Goal: Task Accomplishment & Management: Use online tool/utility

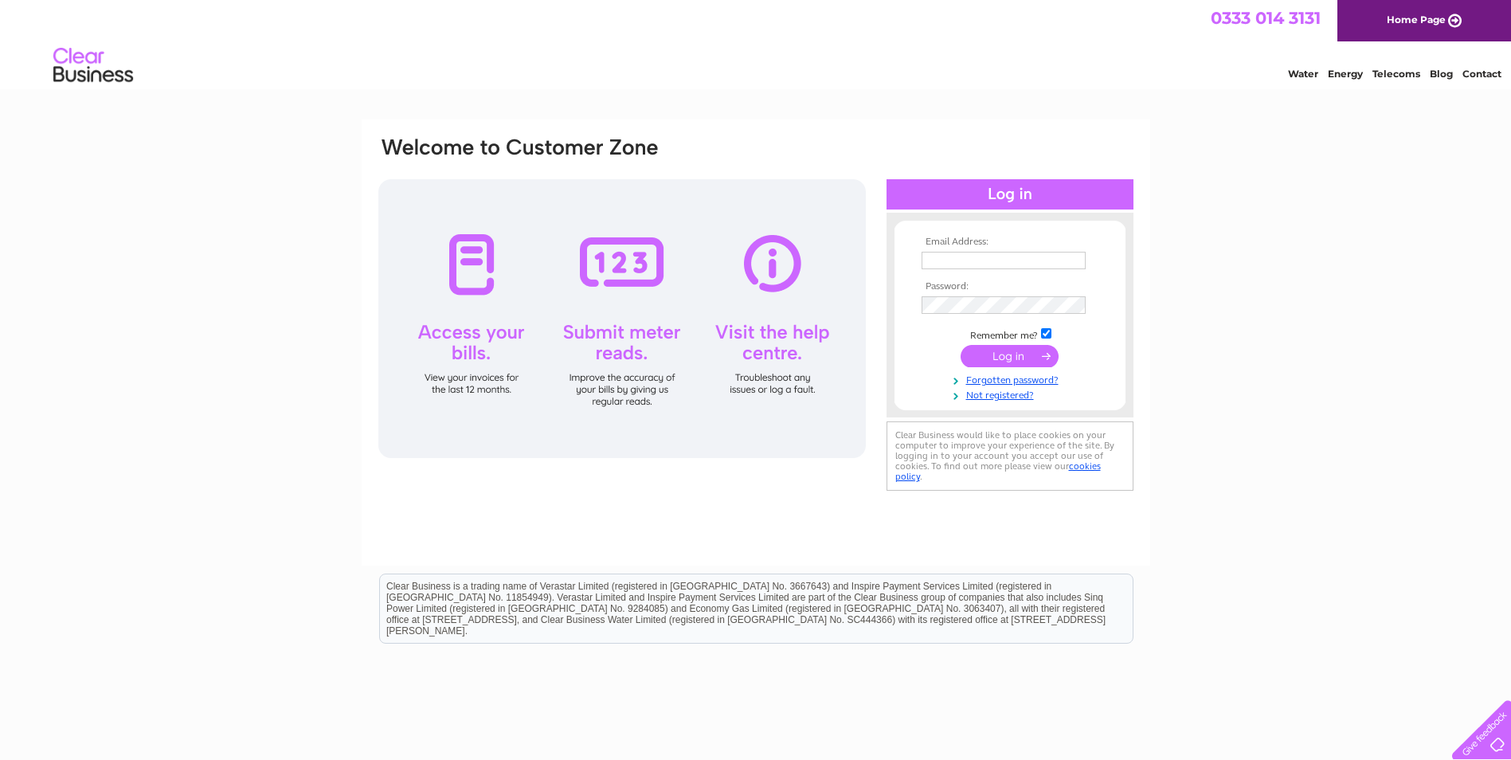
type input "ayrnorthfield@hotmail.co.uk"
click at [1020, 360] on input "submit" at bounding box center [1009, 356] width 98 height 22
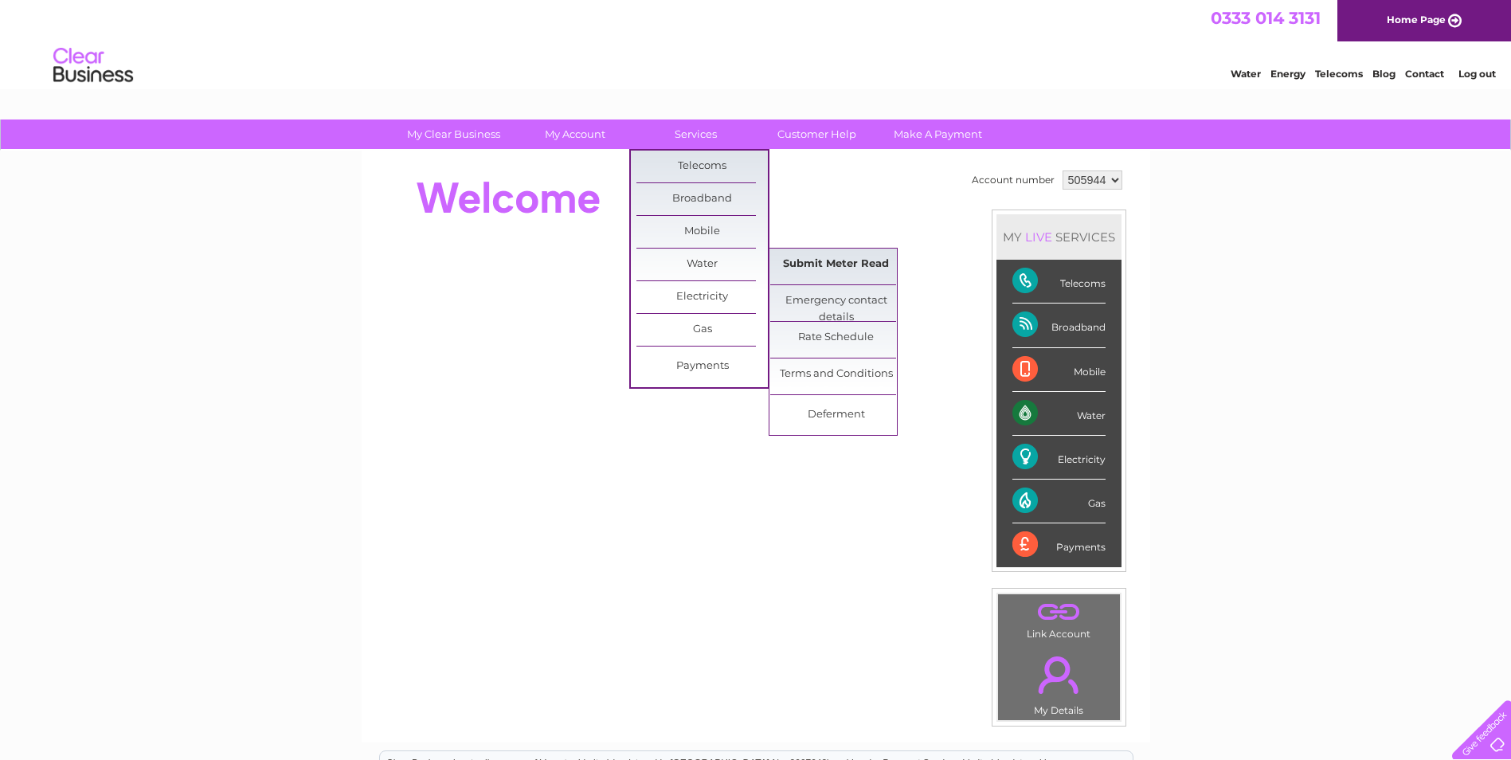
click at [827, 261] on link "Submit Meter Read" at bounding box center [835, 264] width 131 height 32
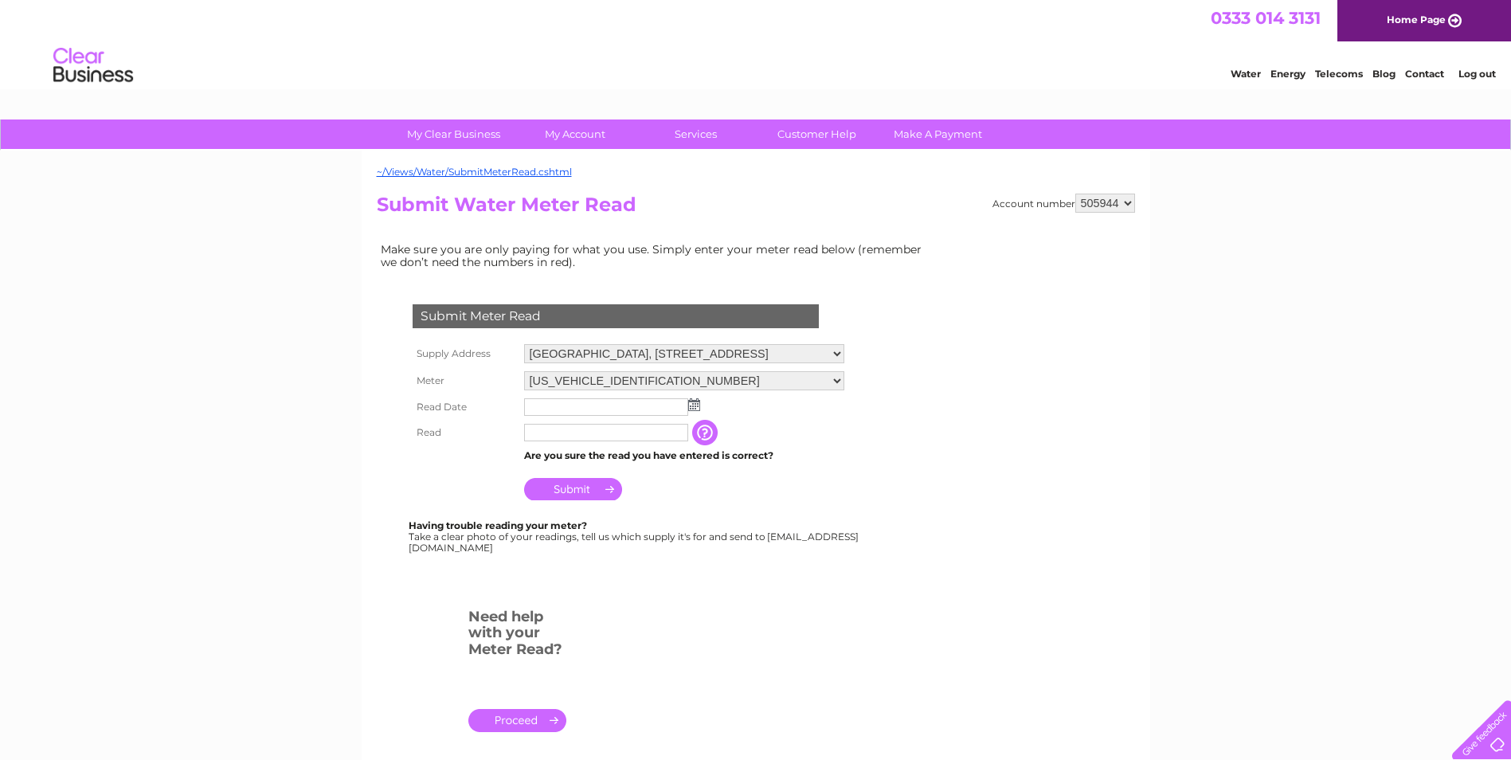
click at [696, 405] on img at bounding box center [694, 404] width 12 height 13
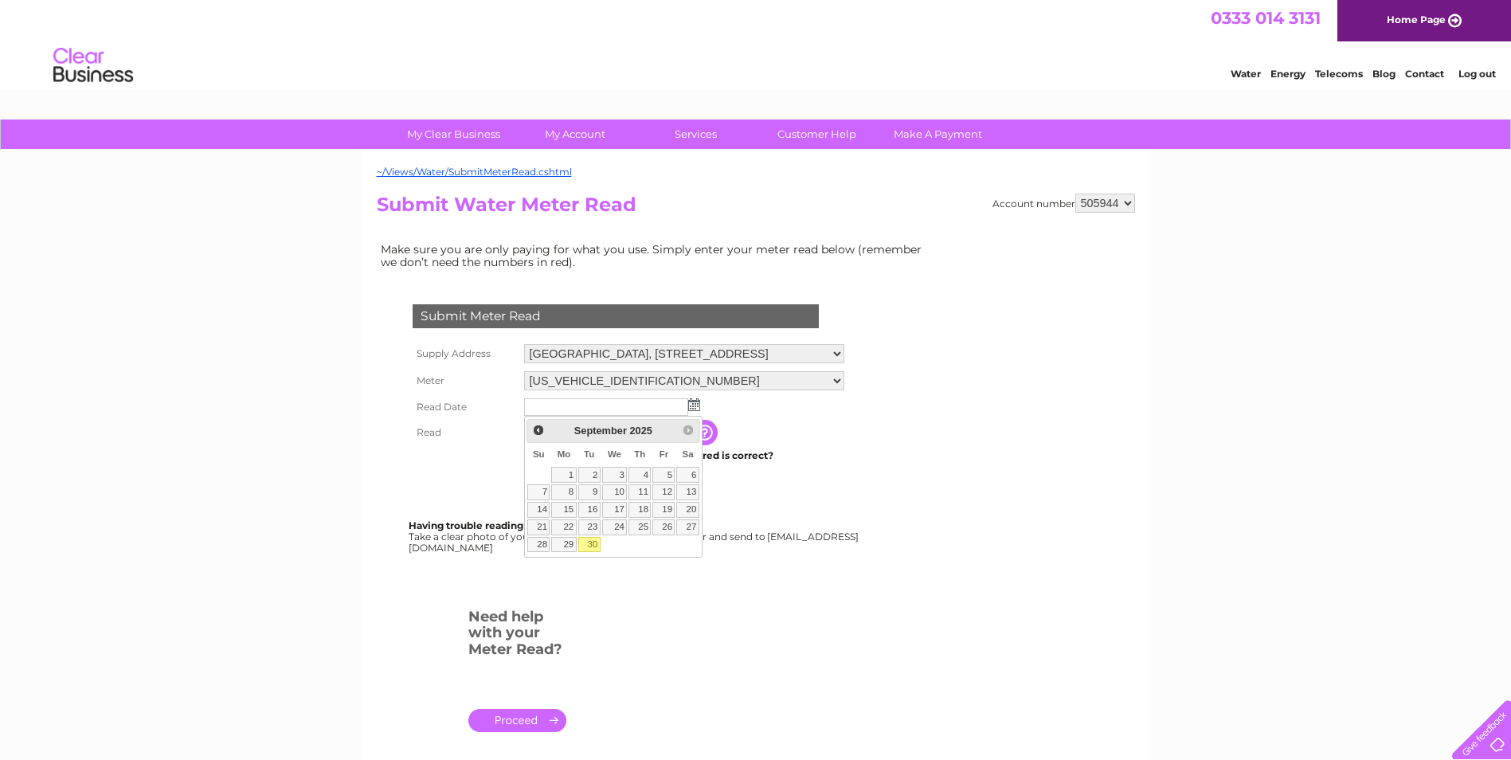
click at [593, 539] on link "30" at bounding box center [589, 545] width 22 height 16
type input "2025/09/30"
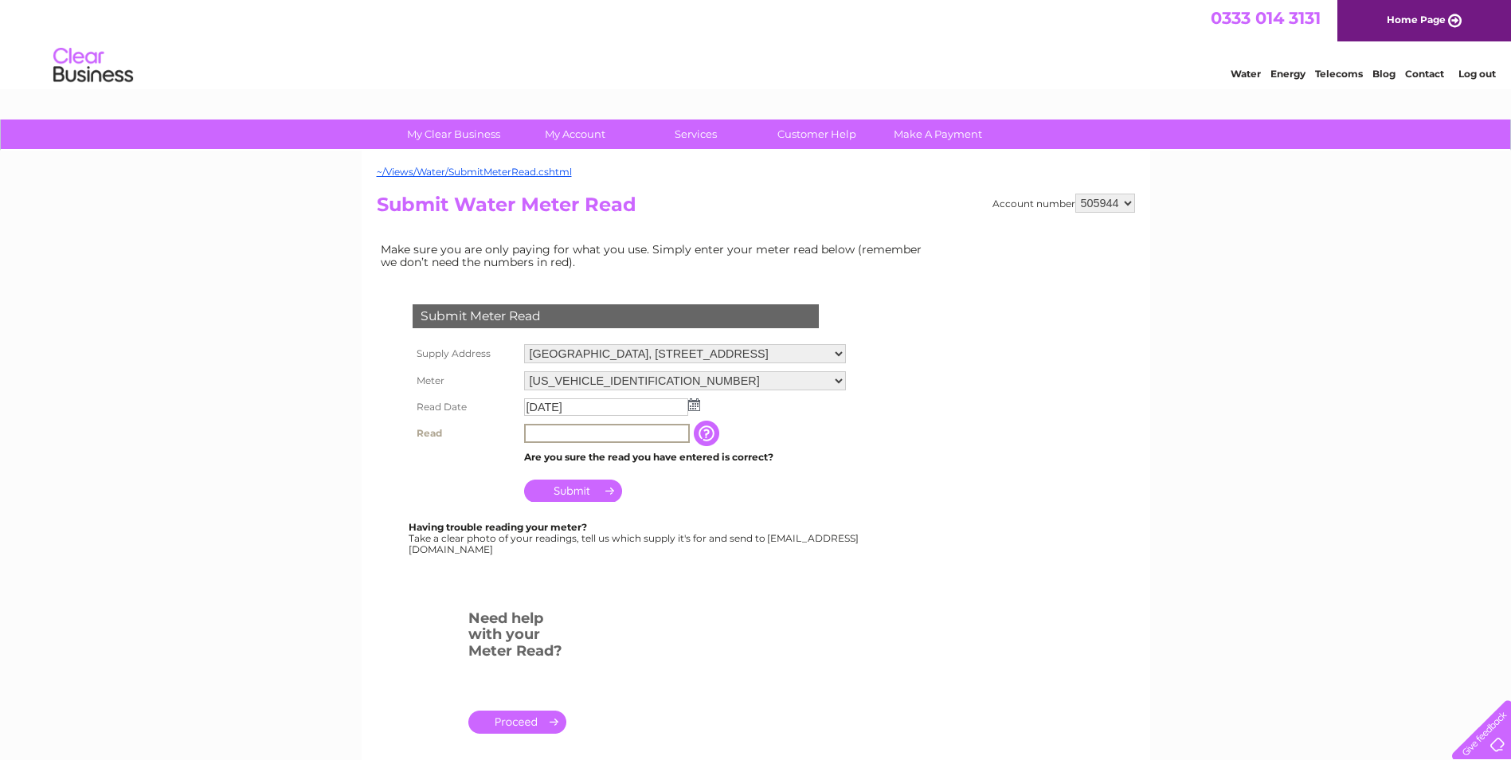
click at [553, 431] on input "text" at bounding box center [607, 433] width 166 height 19
type input "01317"
click at [696, 404] on img at bounding box center [694, 404] width 12 height 13
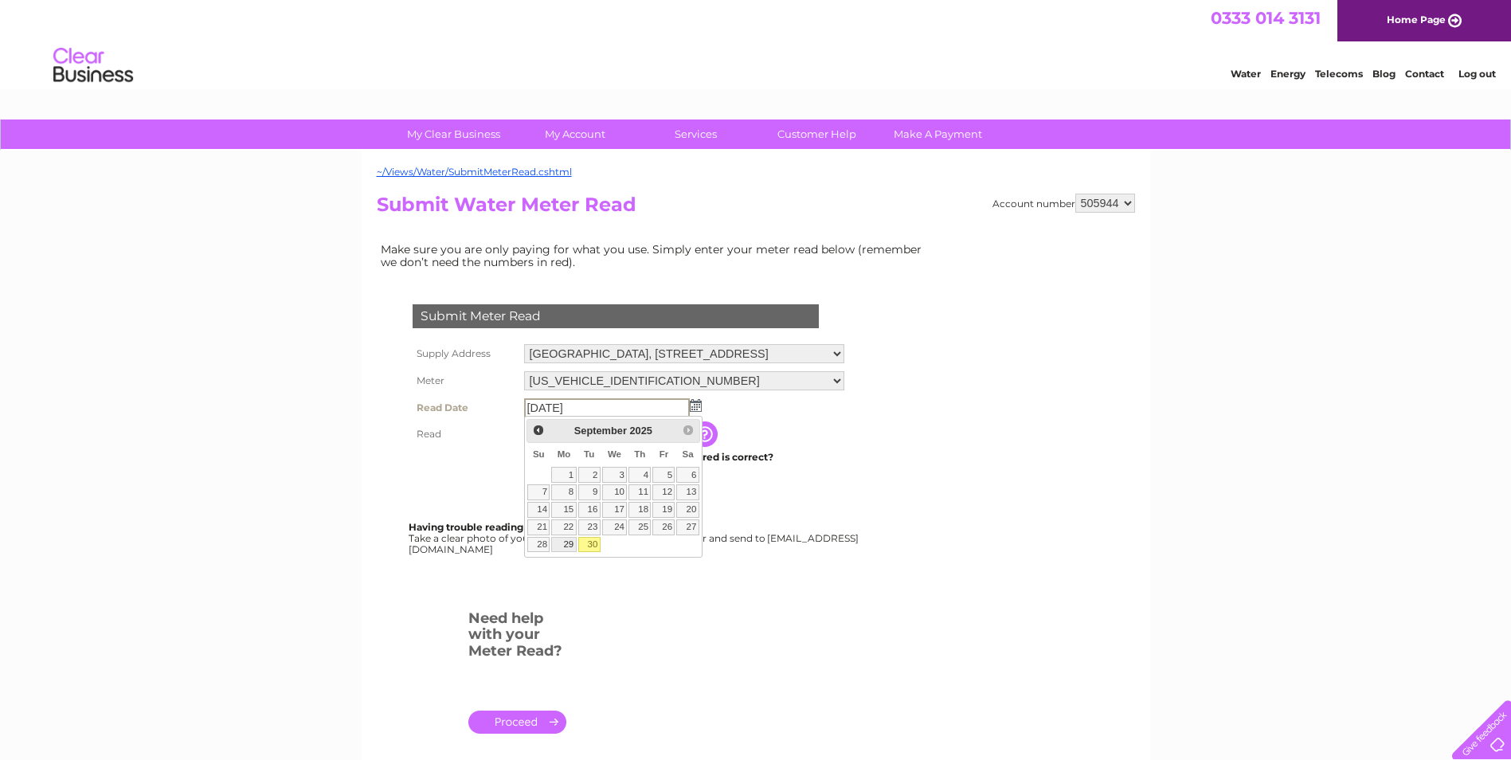
click at [568, 545] on link "29" at bounding box center [563, 545] width 25 height 16
type input "2025/09/29"
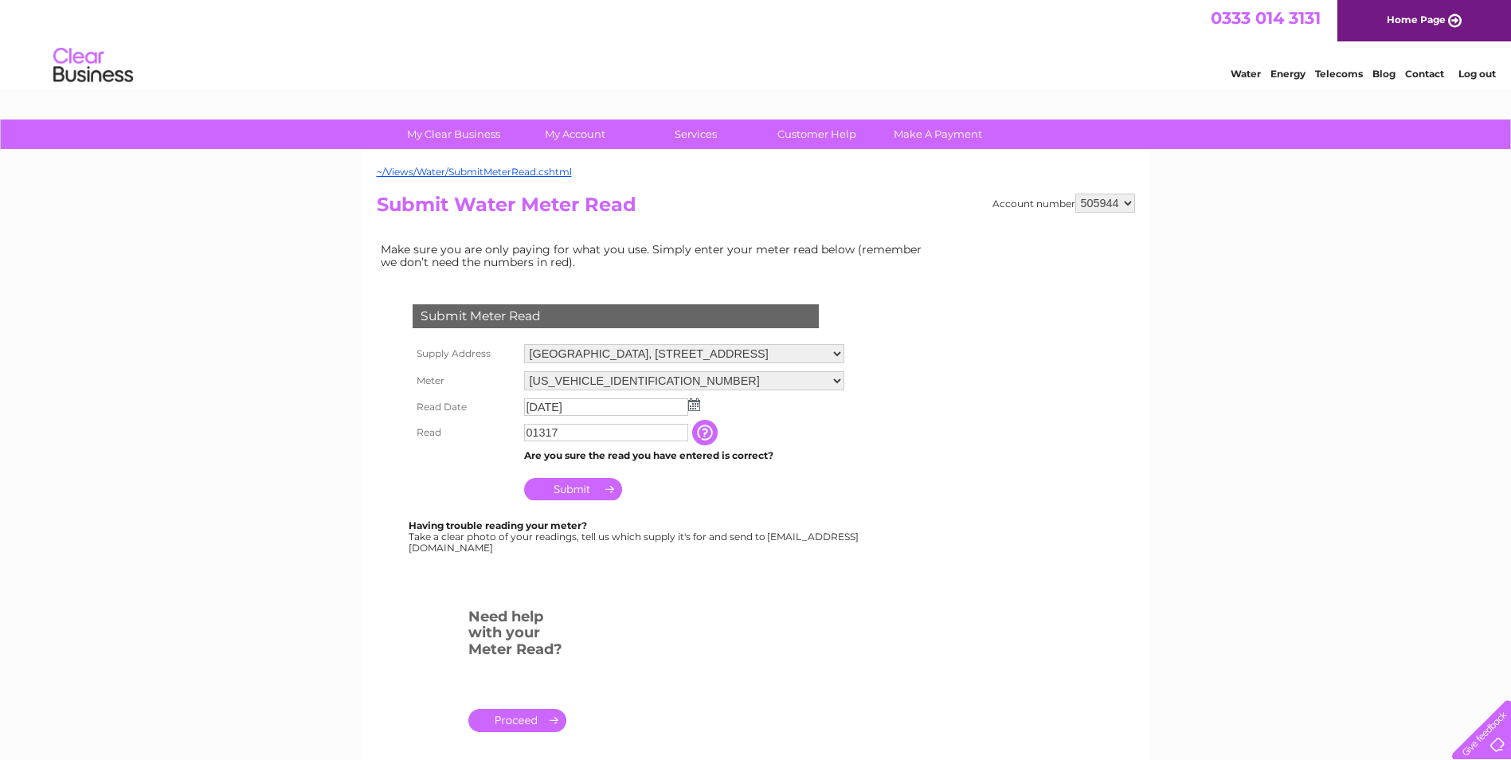
click at [563, 483] on input "Submit" at bounding box center [573, 489] width 98 height 22
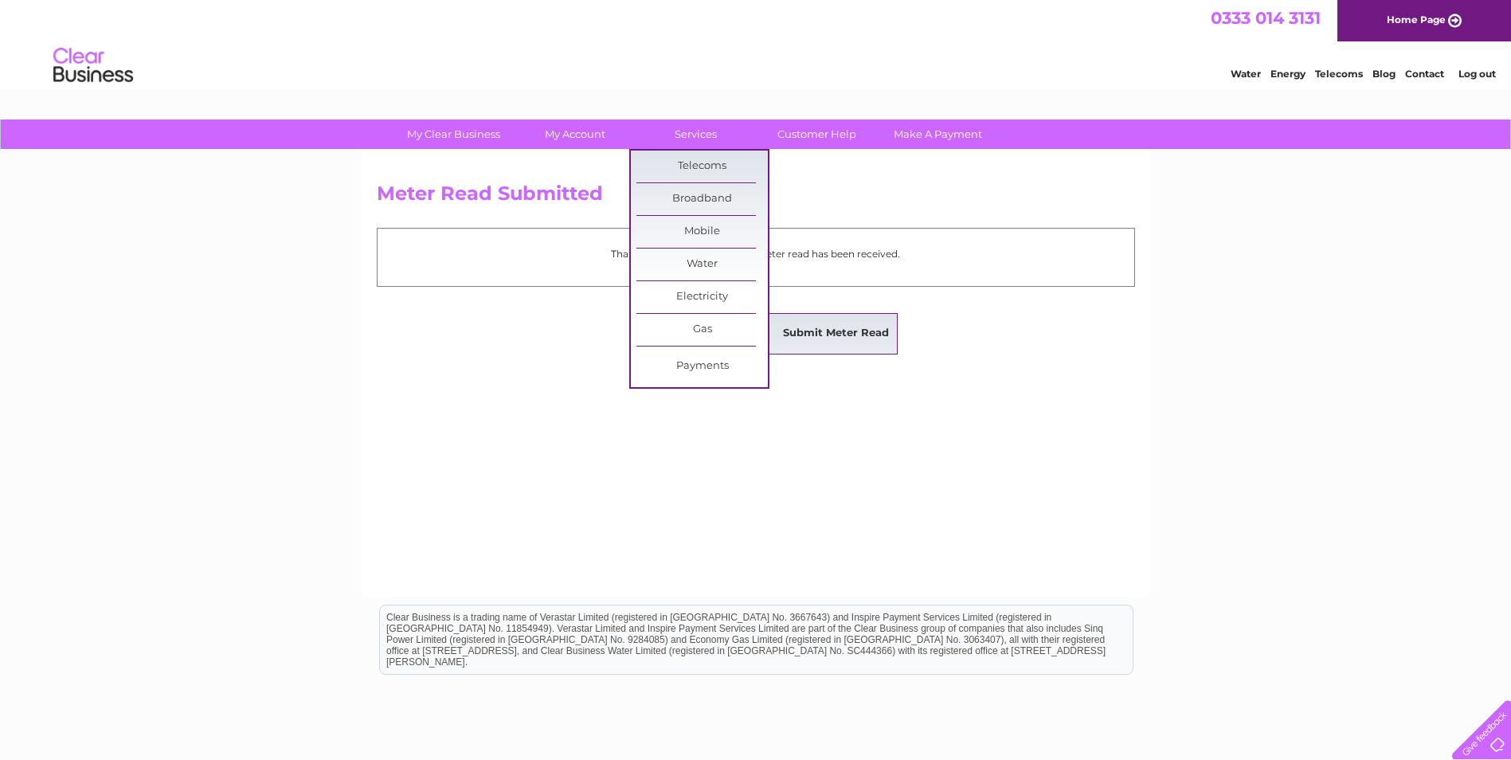
click at [836, 326] on link "Submit Meter Read" at bounding box center [835, 334] width 131 height 32
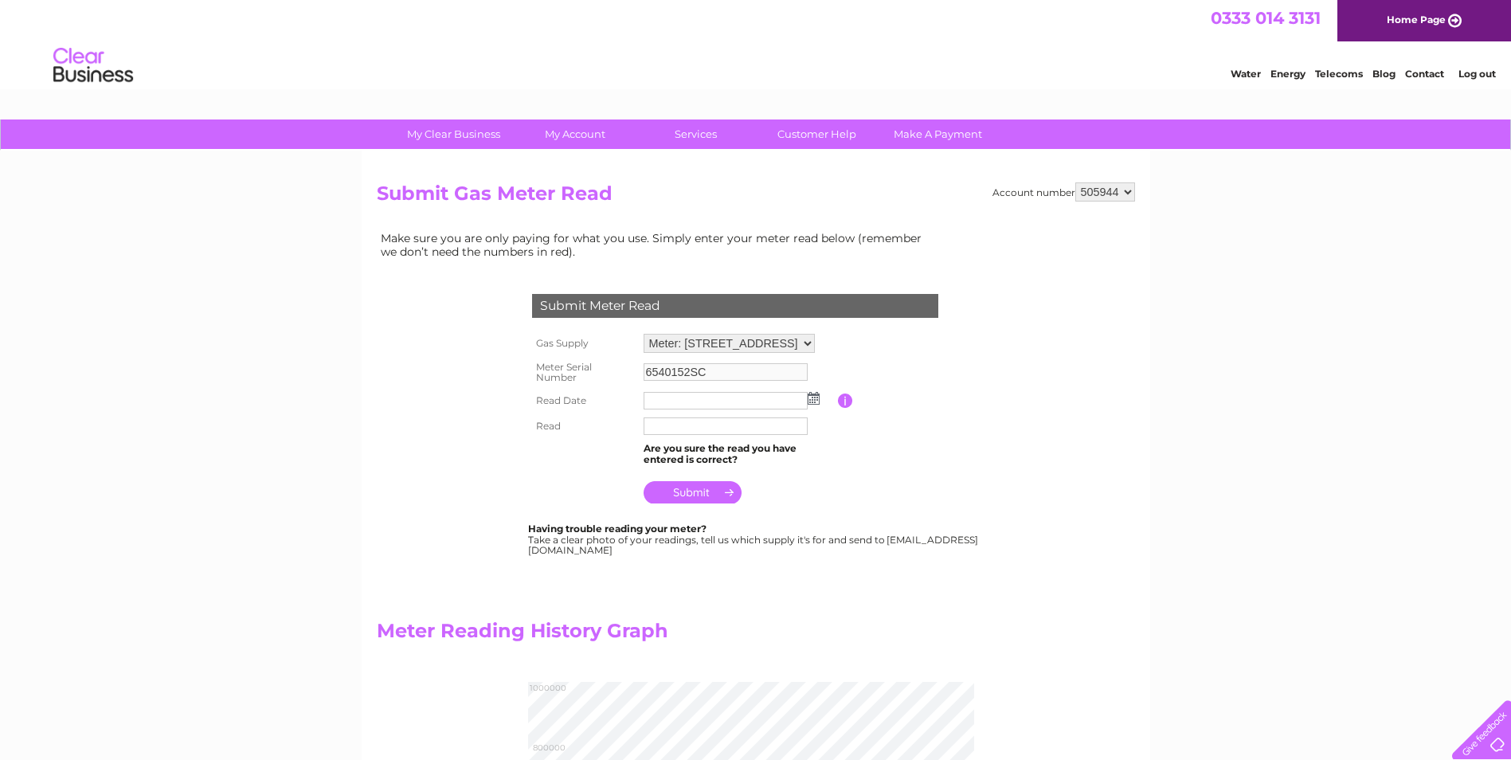
click at [815, 397] on img at bounding box center [813, 398] width 12 height 13
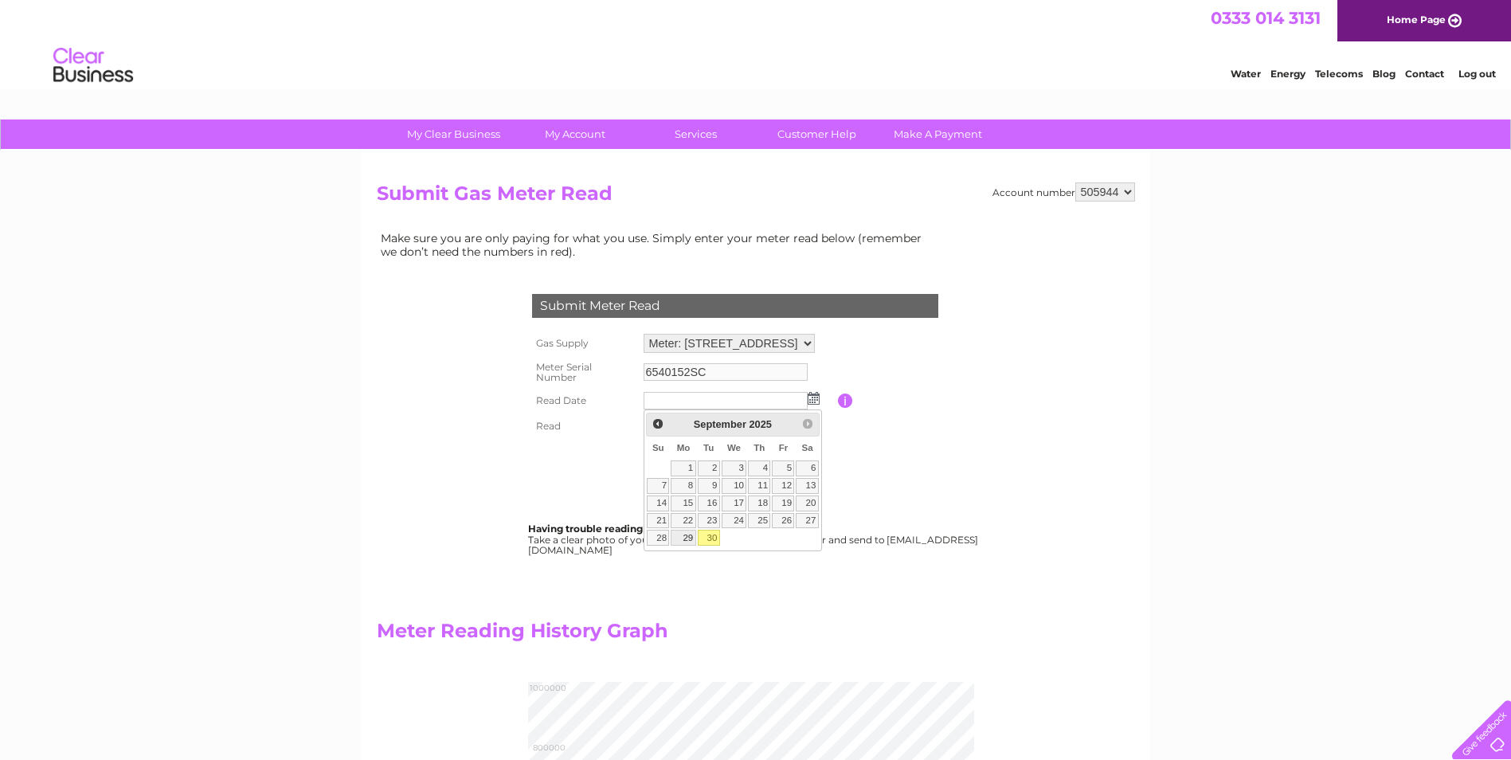
click at [686, 533] on link "29" at bounding box center [682, 538] width 25 height 16
type input "2025/09/29"
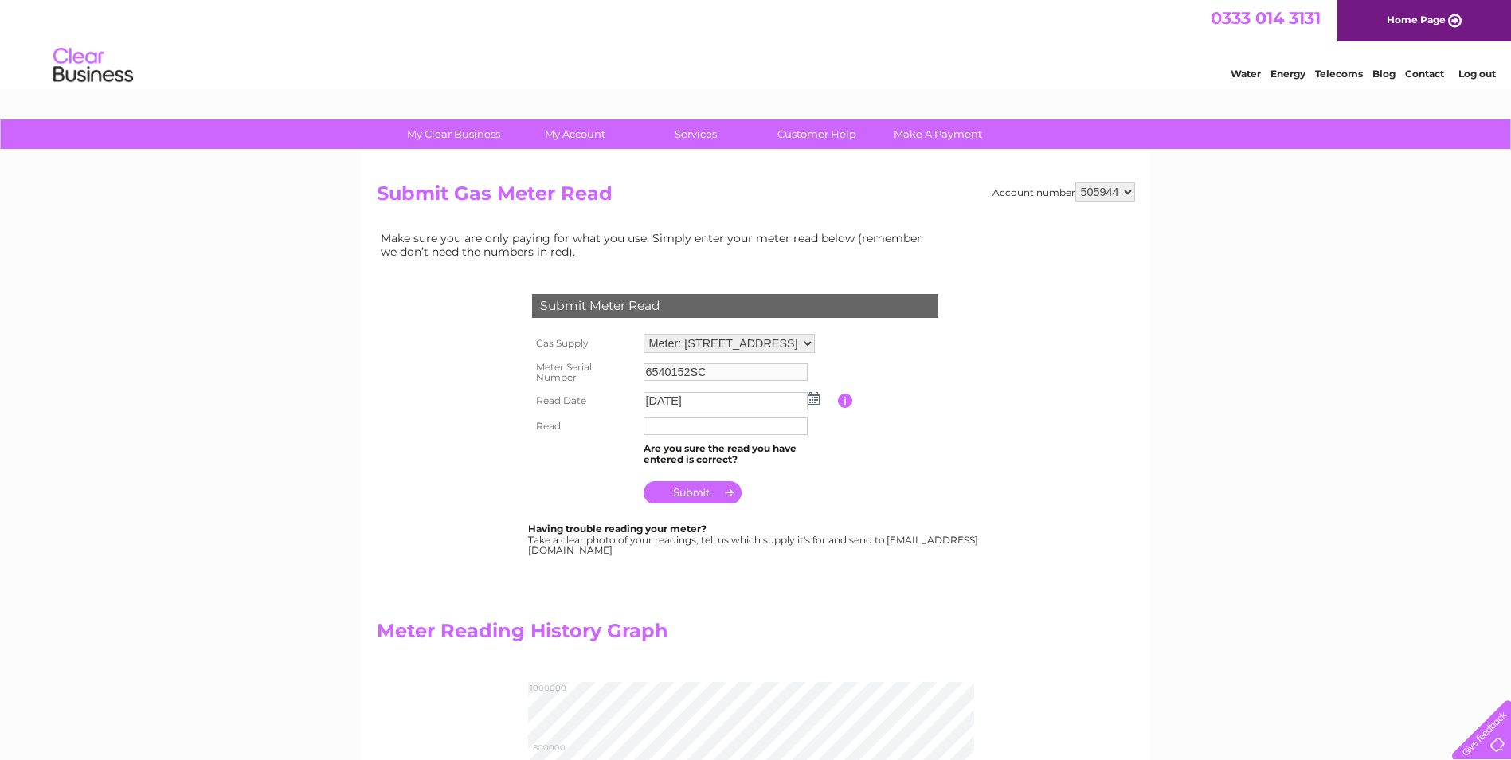
click at [655, 428] on input "text" at bounding box center [725, 426] width 164 height 18
type input "9767"
click at [693, 497] on input "submit" at bounding box center [692, 492] width 98 height 22
